Goal: Communication & Community: Participate in discussion

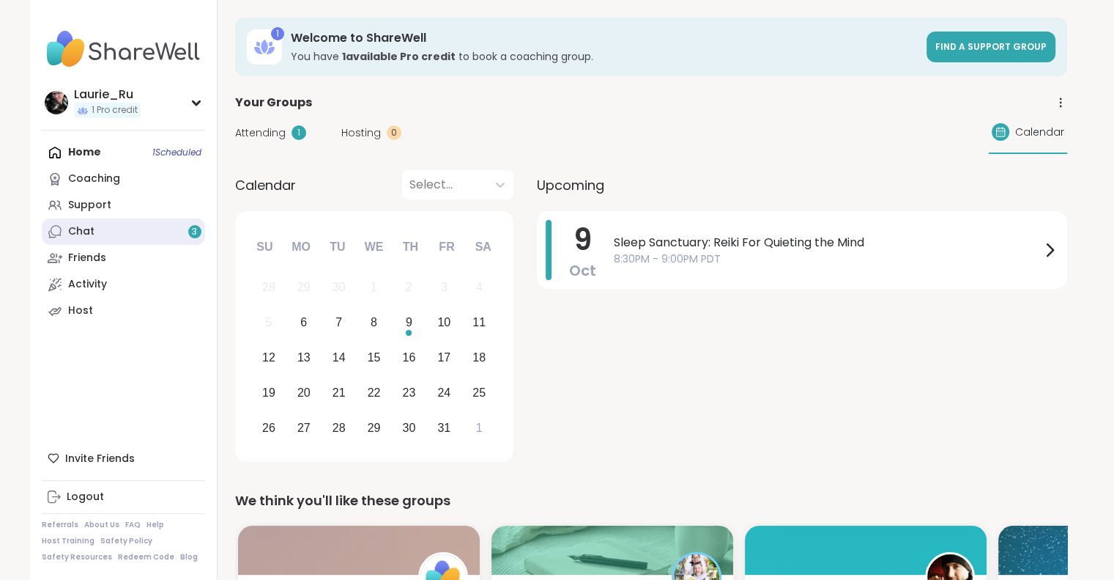
click at [117, 230] on link "Chat 3" at bounding box center [123, 231] width 163 height 26
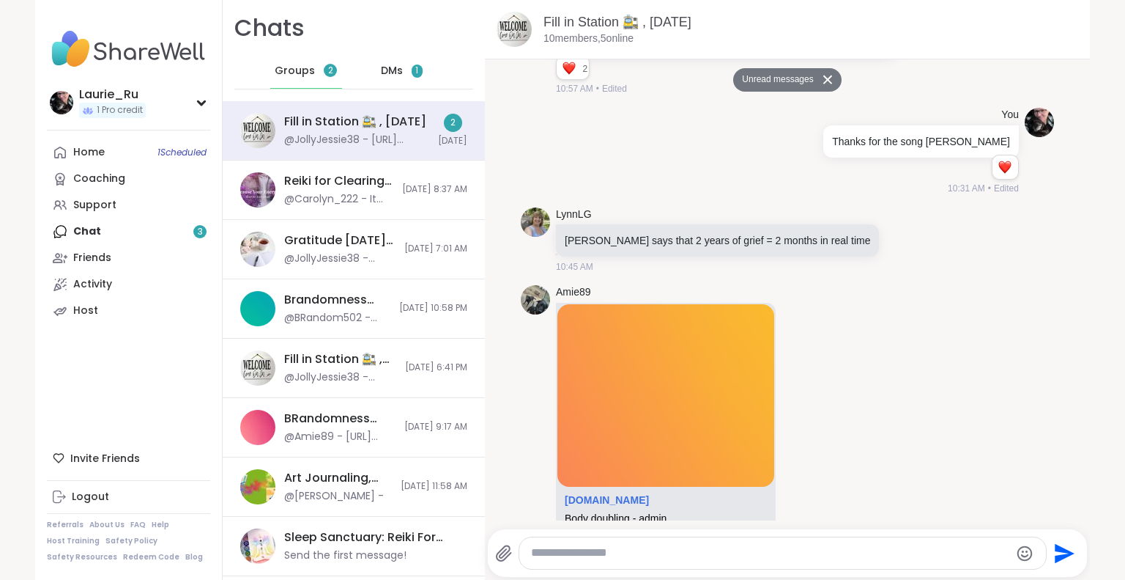
scroll to position [5534, 0]
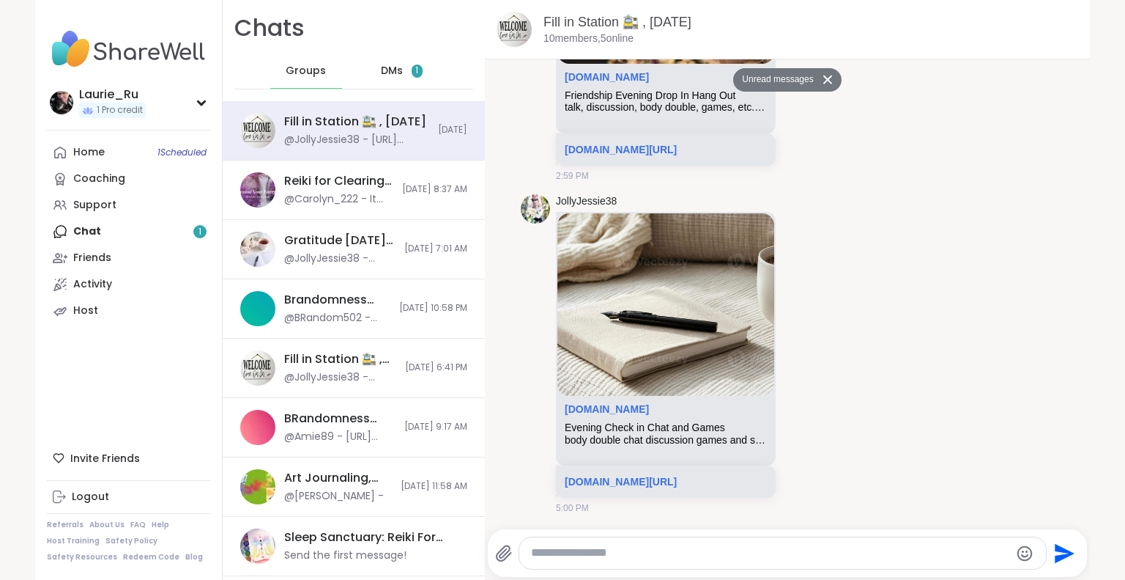
click at [381, 77] on span "DMs" at bounding box center [392, 71] width 22 height 15
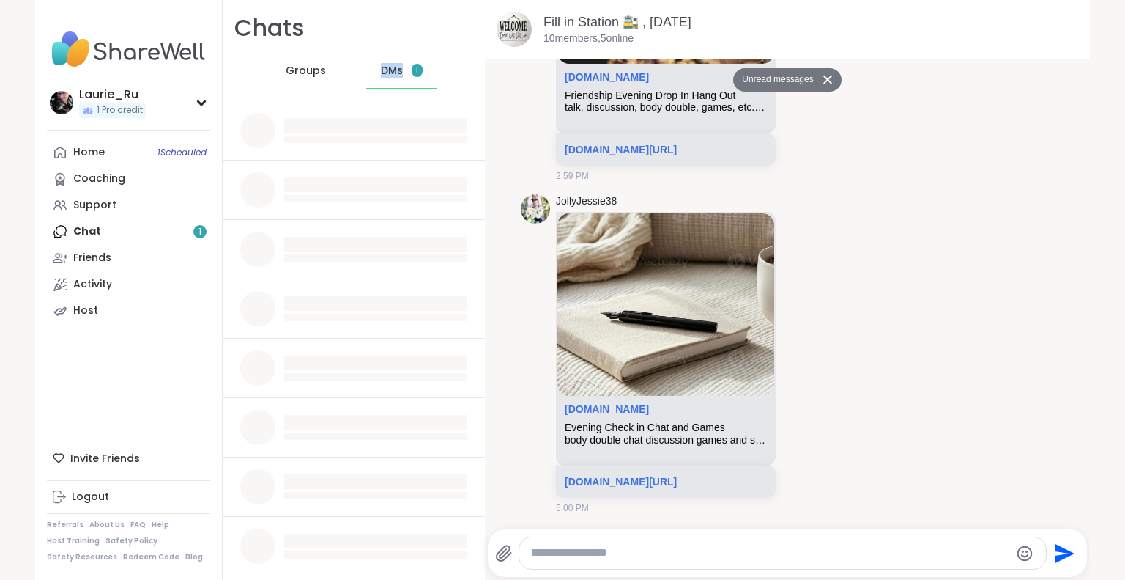
click at [381, 77] on span "DMs" at bounding box center [392, 71] width 22 height 15
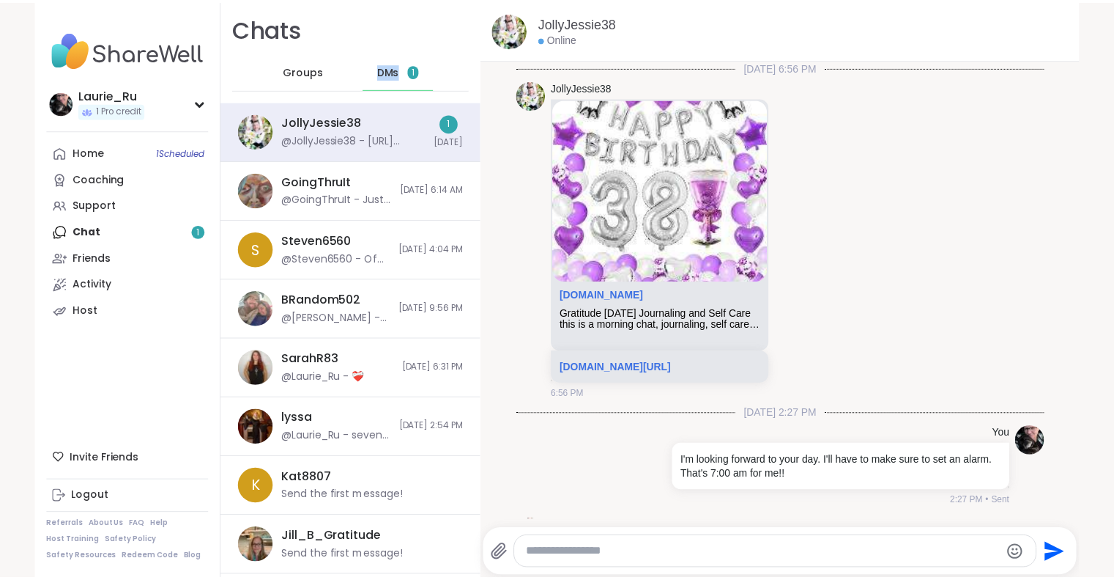
scroll to position [4100, 0]
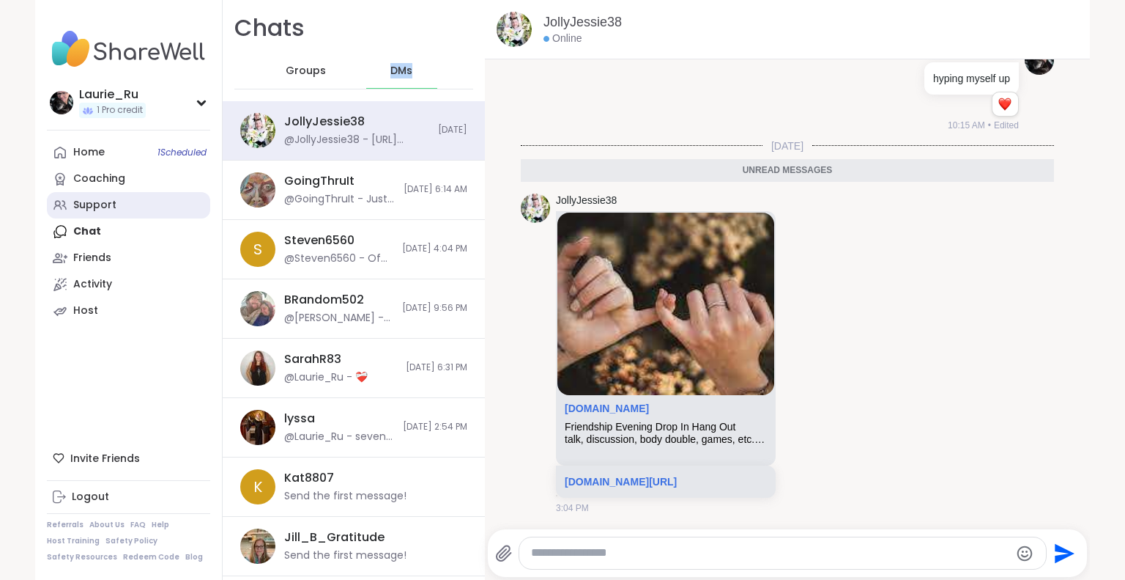
click at [88, 213] on link "Support" at bounding box center [128, 205] width 163 height 26
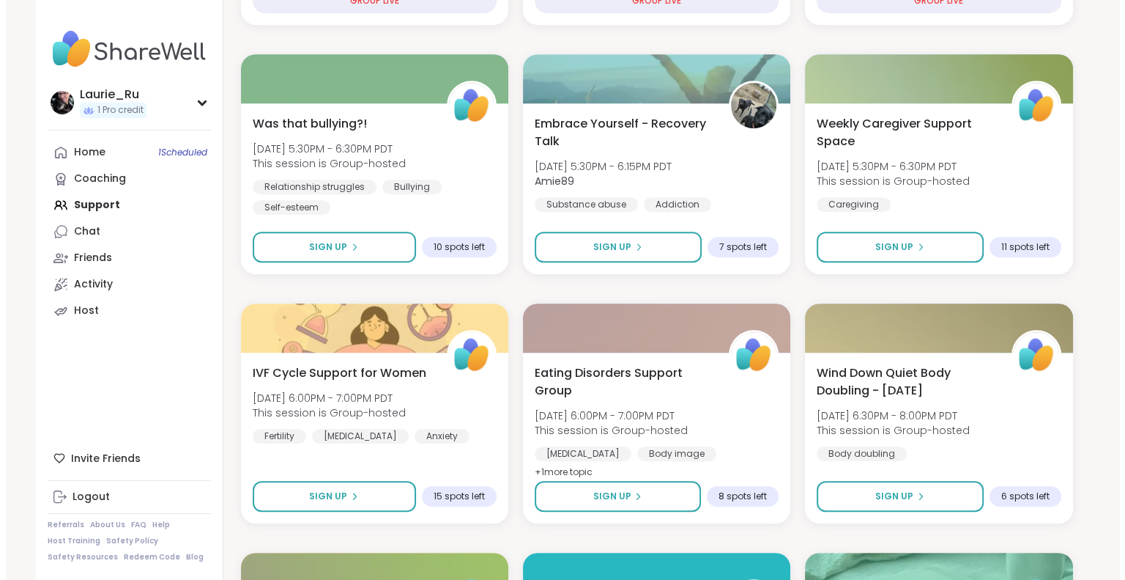
scroll to position [742, 0]
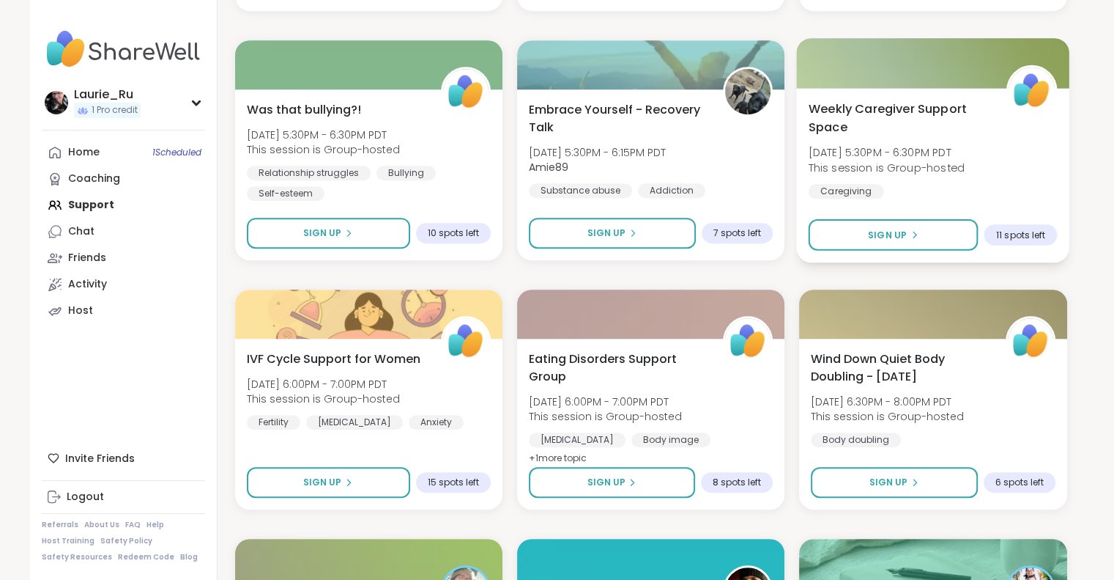
click at [914, 201] on div "Weekly Caregiver Support Space [DATE] 5:30PM - 6:30PM PDT This session is Group…" at bounding box center [933, 175] width 273 height 174
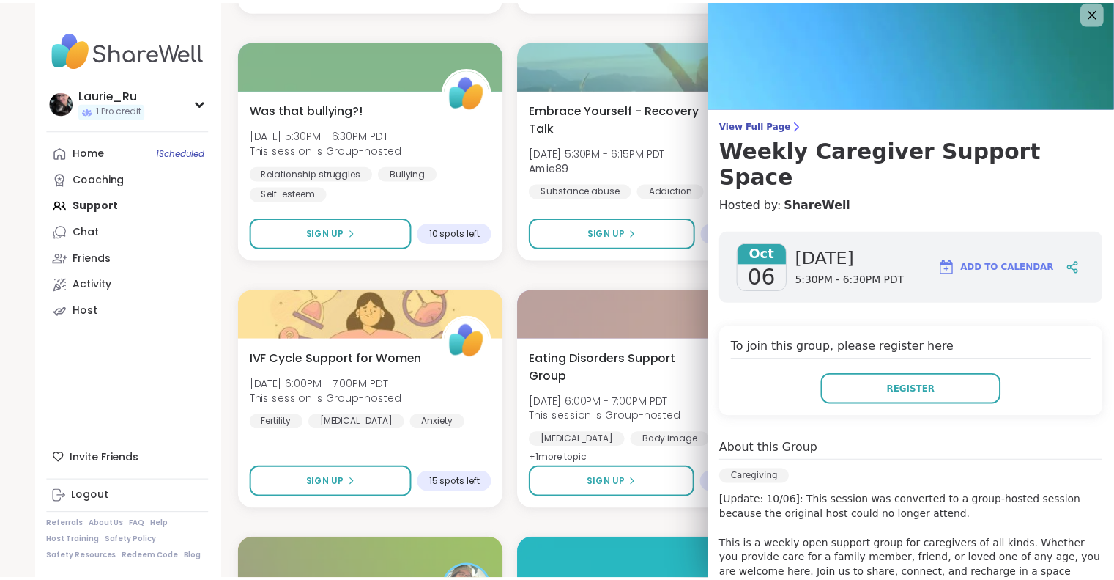
scroll to position [0, 0]
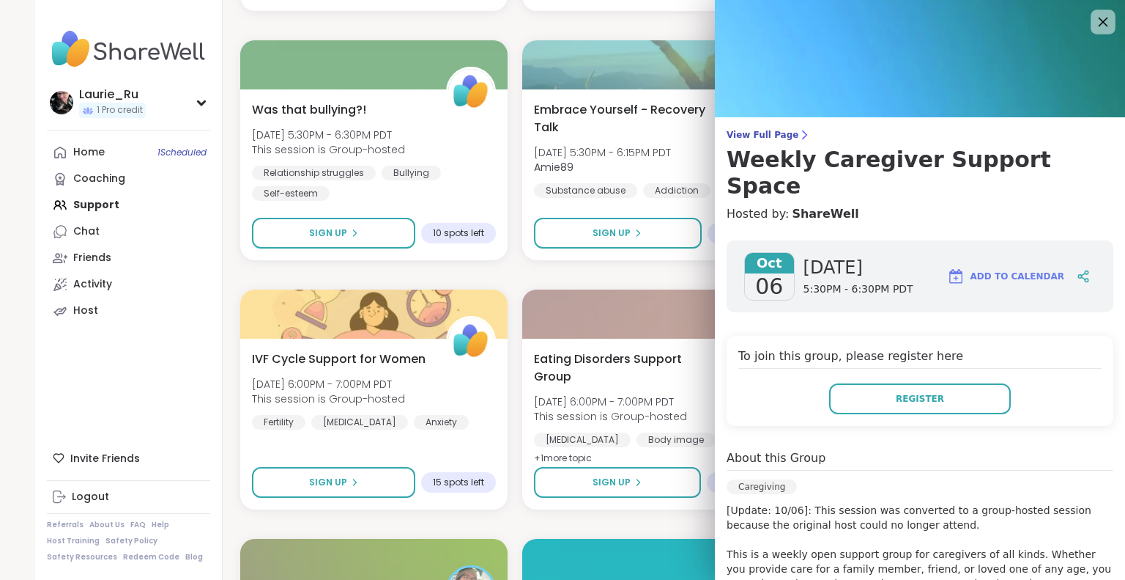
click at [1094, 21] on icon at bounding box center [1103, 21] width 18 height 18
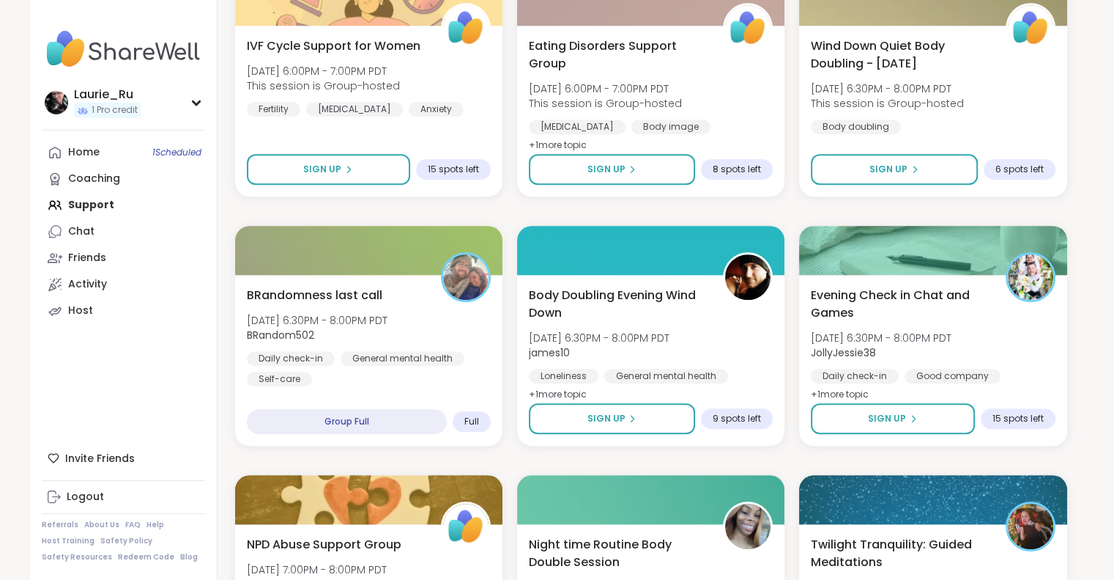
scroll to position [1055, 0]
